Goal: Information Seeking & Learning: Learn about a topic

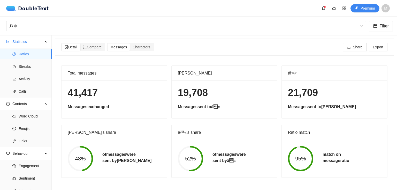
click at [97, 91] on h1 "41,417" at bounding box center [114, 93] width 93 height 12
drag, startPoint x: 71, startPoint y: 92, endPoint x: 88, endPoint y: 92, distance: 17.1
click at [98, 95] on h1 "41,417" at bounding box center [114, 93] width 93 height 12
drag, startPoint x: 70, startPoint y: 93, endPoint x: 96, endPoint y: 96, distance: 26.3
click at [96, 96] on h1 "41,417" at bounding box center [114, 93] width 93 height 12
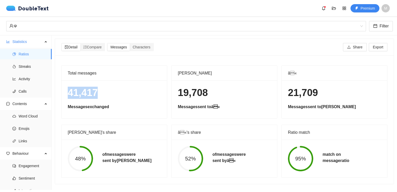
copy h1 "41,417"
click at [25, 65] on span "Streaks" at bounding box center [33, 66] width 29 height 10
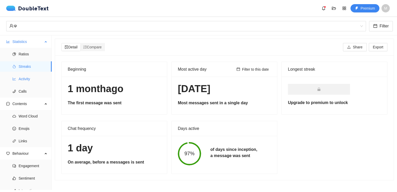
click at [20, 76] on span "Activity" at bounding box center [33, 79] width 29 height 10
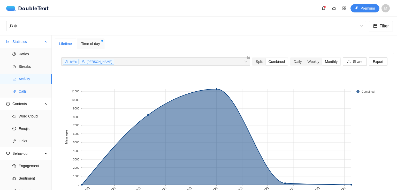
click at [20, 93] on span "Calls" at bounding box center [33, 91] width 29 height 10
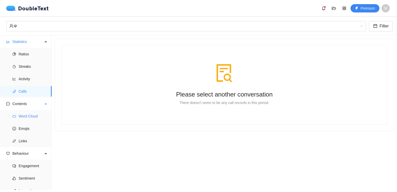
click at [25, 112] on span "Word Cloud" at bounding box center [33, 116] width 29 height 10
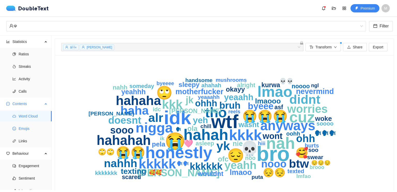
scroll to position [18, 0]
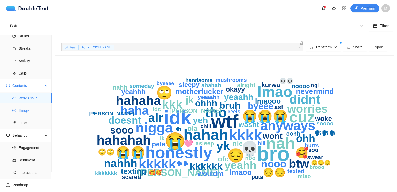
click at [27, 115] on span "Emojis" at bounding box center [33, 110] width 29 height 10
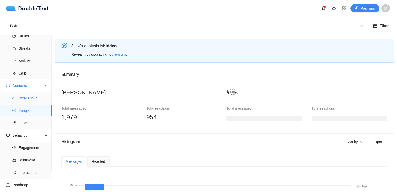
click at [25, 100] on span "Word Cloud" at bounding box center [33, 98] width 29 height 10
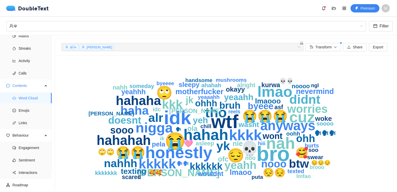
click at [24, 54] on ul "Ratios Streaks Activity Calls" at bounding box center [25, 55] width 51 height 50
click at [24, 51] on span "Streaks" at bounding box center [33, 48] width 29 height 10
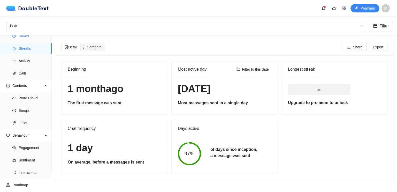
click at [30, 39] on span "Ratios" at bounding box center [33, 36] width 29 height 10
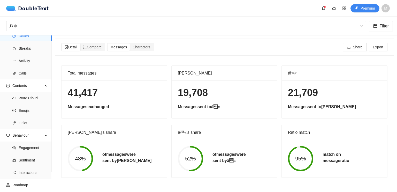
scroll to position [1, 0]
click at [28, 50] on span "Streaks" at bounding box center [33, 48] width 29 height 10
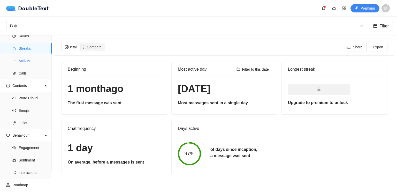
click at [36, 63] on span "Activity" at bounding box center [33, 61] width 29 height 10
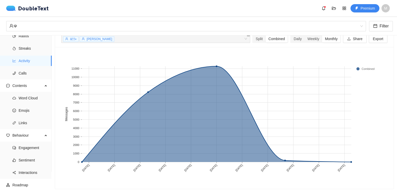
scroll to position [28, 0]
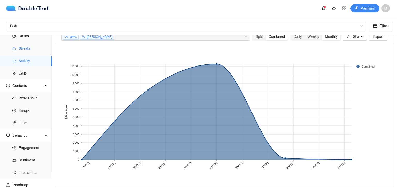
click at [31, 51] on span "Streaks" at bounding box center [33, 48] width 29 height 10
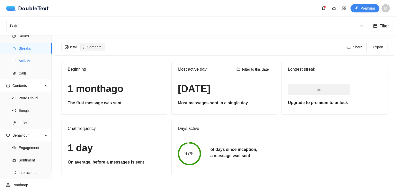
click at [27, 65] on span "Activity" at bounding box center [33, 61] width 29 height 10
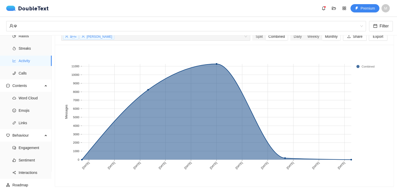
scroll to position [28, 0]
click at [23, 96] on span "Word Cloud" at bounding box center [33, 98] width 29 height 10
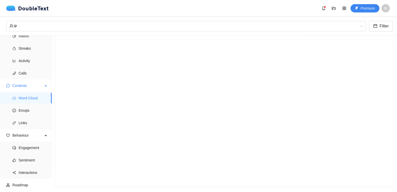
scroll to position [19, 0]
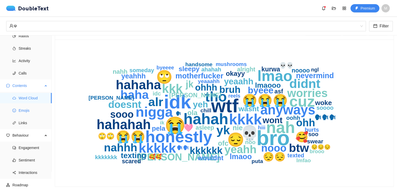
click at [26, 109] on span "Emojis" at bounding box center [33, 110] width 29 height 10
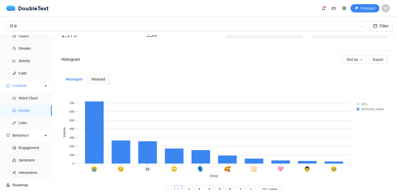
scroll to position [89, 0]
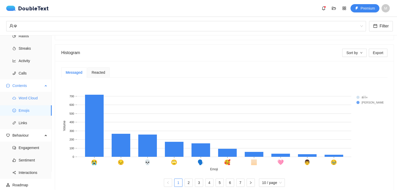
click at [28, 98] on span "Word Cloud" at bounding box center [33, 98] width 29 height 10
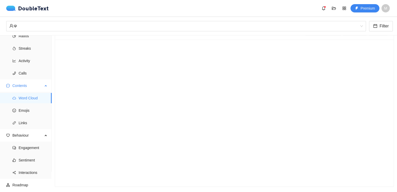
scroll to position [19, 0]
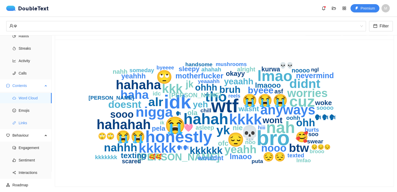
click at [18, 125] on li "Links" at bounding box center [26, 123] width 52 height 10
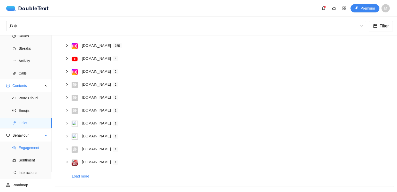
click at [26, 146] on span "Engagement" at bounding box center [33, 148] width 29 height 10
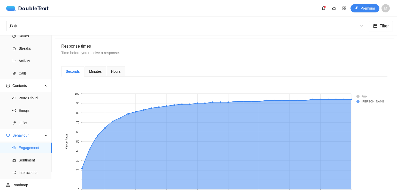
scroll to position [209, 0]
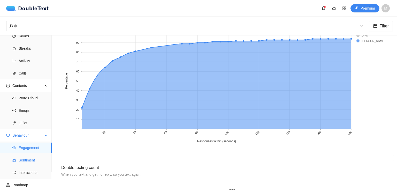
click at [21, 155] on span "Sentiment" at bounding box center [33, 160] width 29 height 10
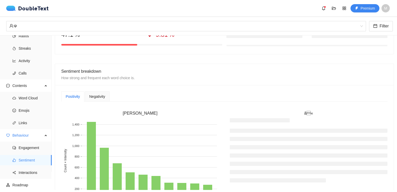
scroll to position [149, 0]
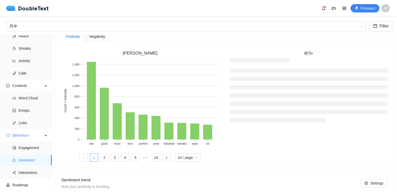
click at [100, 38] on span "Negativity" at bounding box center [97, 37] width 16 height 4
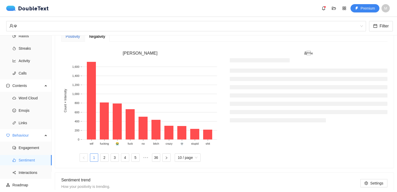
click at [78, 37] on div "Positivity" at bounding box center [73, 37] width 14 height 6
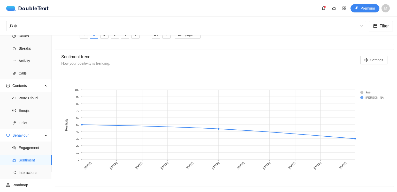
scroll to position [275, 0]
click at [34, 144] on span "Engagement" at bounding box center [33, 148] width 29 height 10
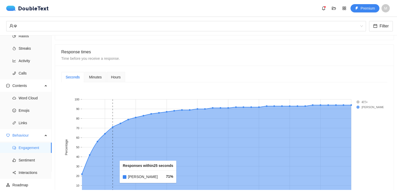
scroll to position [138, 0]
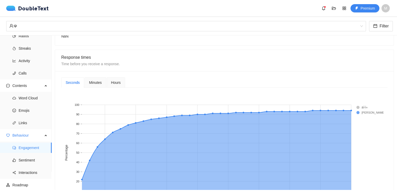
click at [116, 83] on span "Hours" at bounding box center [116, 83] width 10 height 4
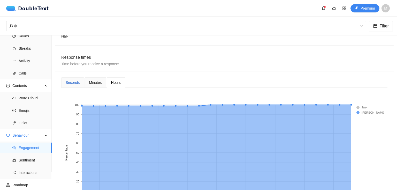
click at [73, 83] on div "Seconds" at bounding box center [73, 83] width 14 height 6
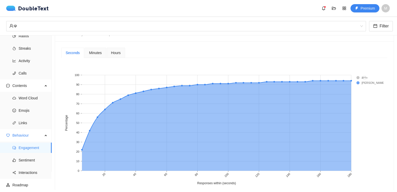
scroll to position [169, 0]
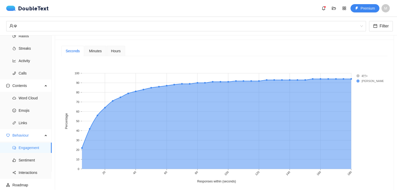
click at [89, 54] on div "Minutes" at bounding box center [95, 51] width 21 height 10
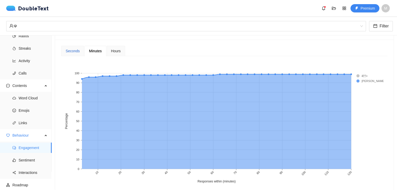
click at [67, 53] on div "Seconds" at bounding box center [73, 51] width 14 height 6
